Goal: Navigation & Orientation: Find specific page/section

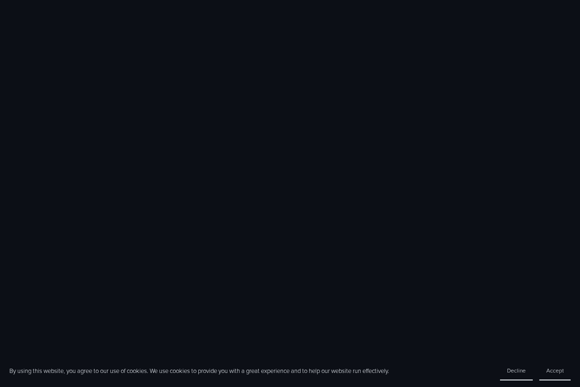
scroll to position [758, 0]
click at [5, 239] on div at bounding box center [290, 367] width 580 height 1127
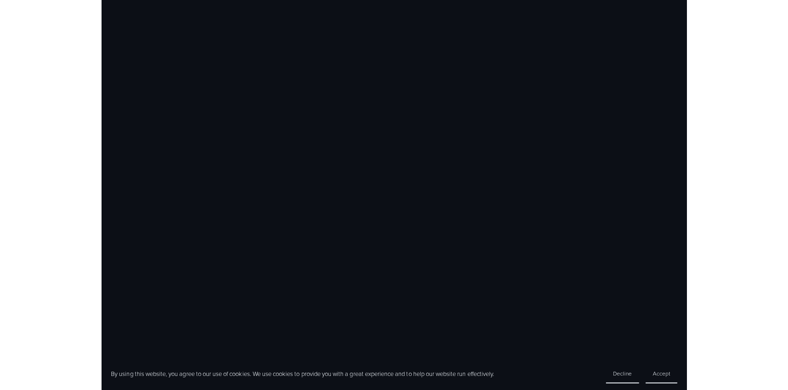
scroll to position [669, 0]
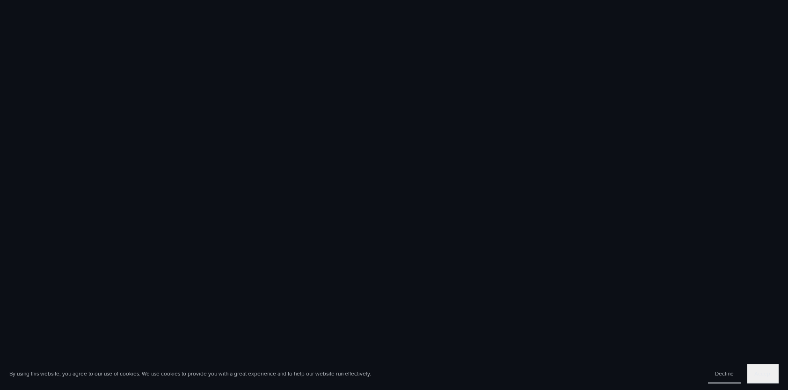
click at [765, 375] on span "Accept" at bounding box center [763, 374] width 17 height 8
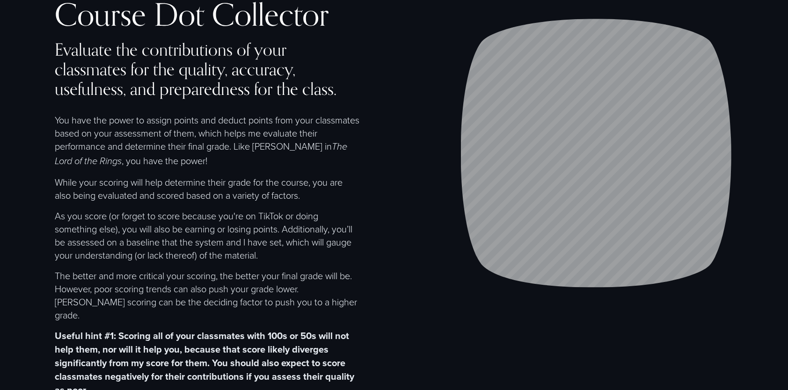
scroll to position [0, 0]
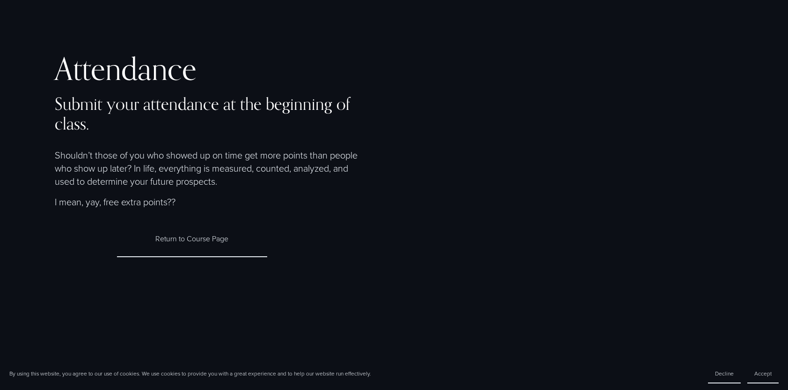
scroll to position [305, 0]
